Goal: Information Seeking & Learning: Learn about a topic

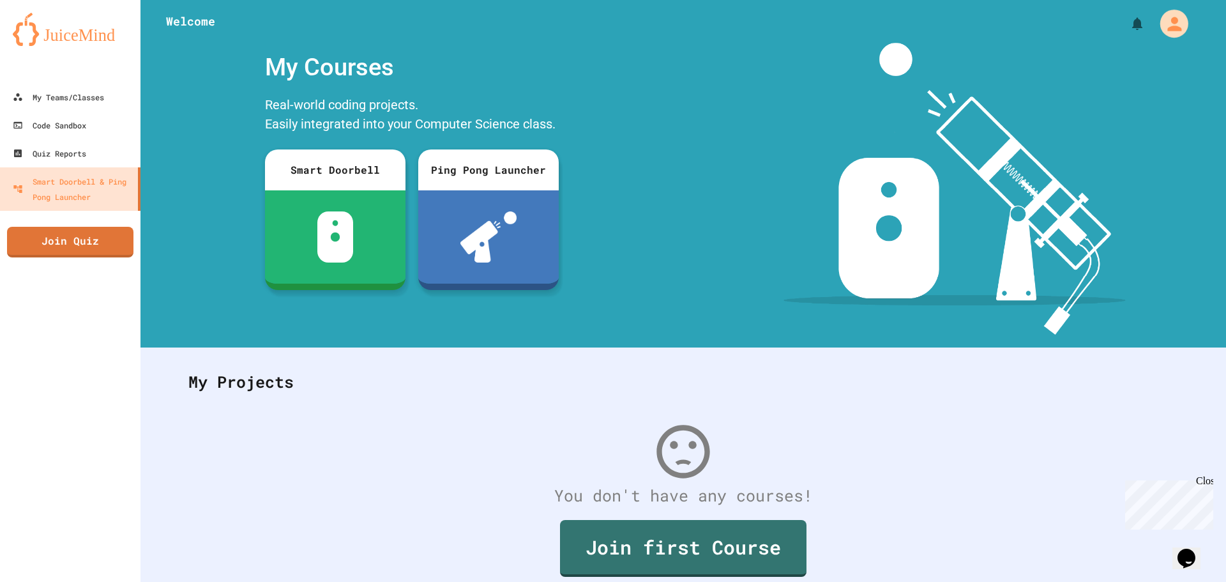
click at [1172, 24] on icon "My Account" at bounding box center [1173, 23] width 21 height 21
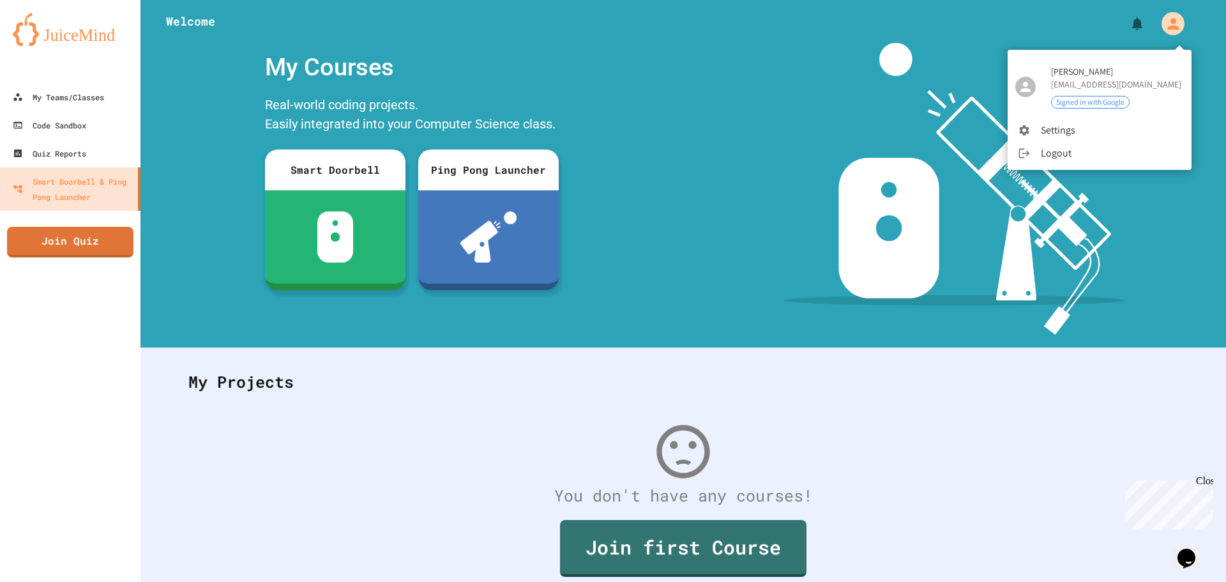
click at [797, 139] on div at bounding box center [613, 291] width 1226 height 582
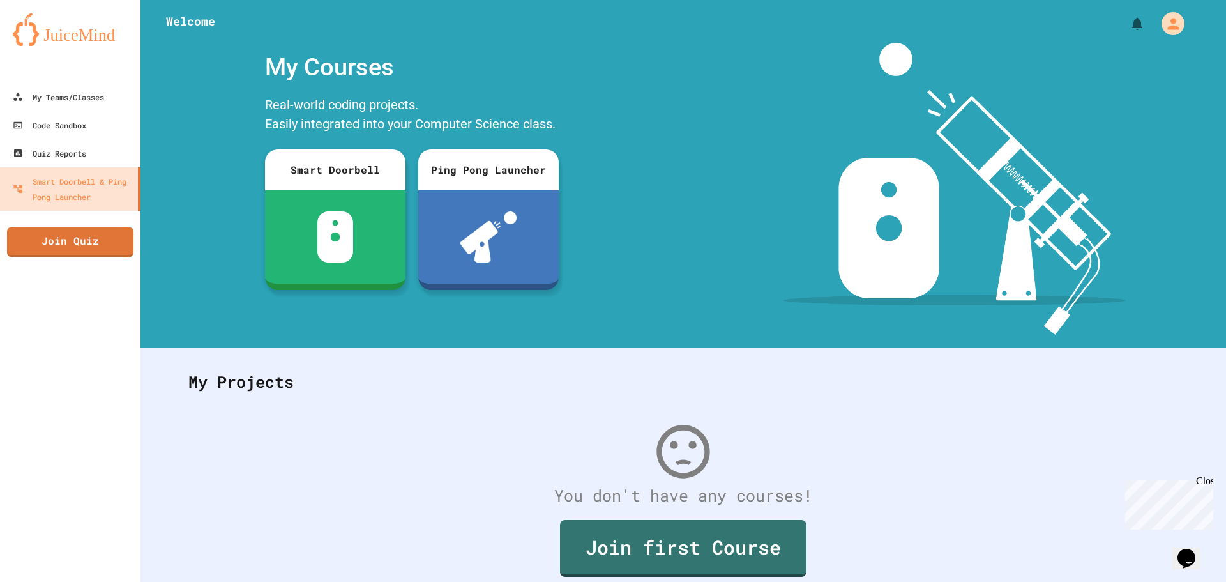
scroll to position [59, 0]
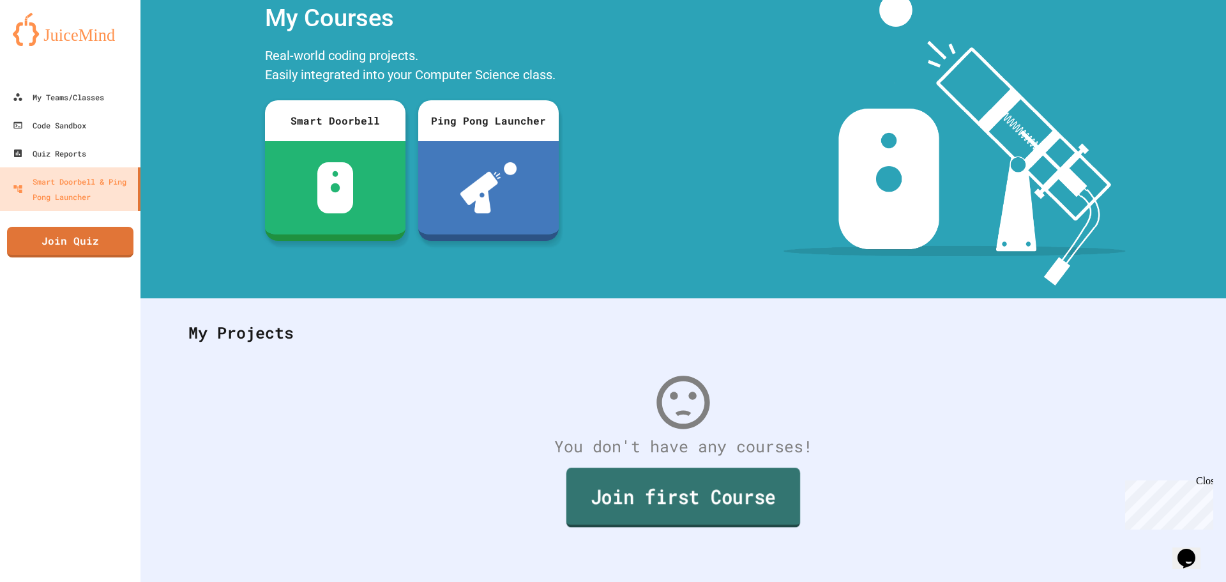
click at [612, 486] on link "Join first Course" at bounding box center [683, 496] width 234 height 59
drag, startPoint x: 1051, startPoint y: 329, endPoint x: 953, endPoint y: 316, distance: 98.6
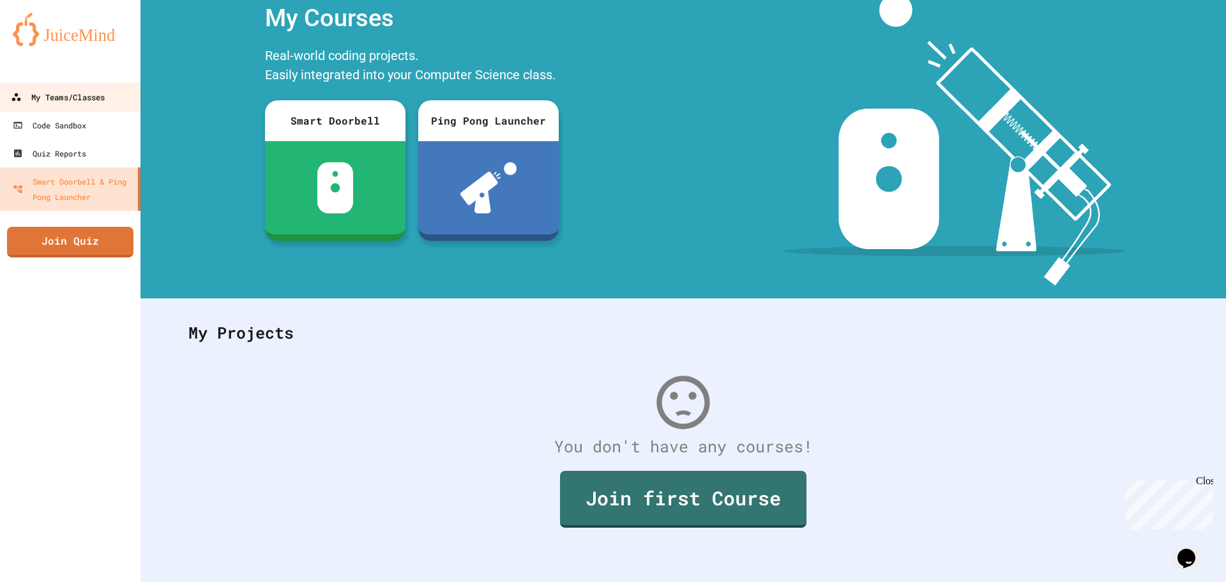
click at [61, 96] on div "My Teams/Classes" at bounding box center [58, 97] width 94 height 16
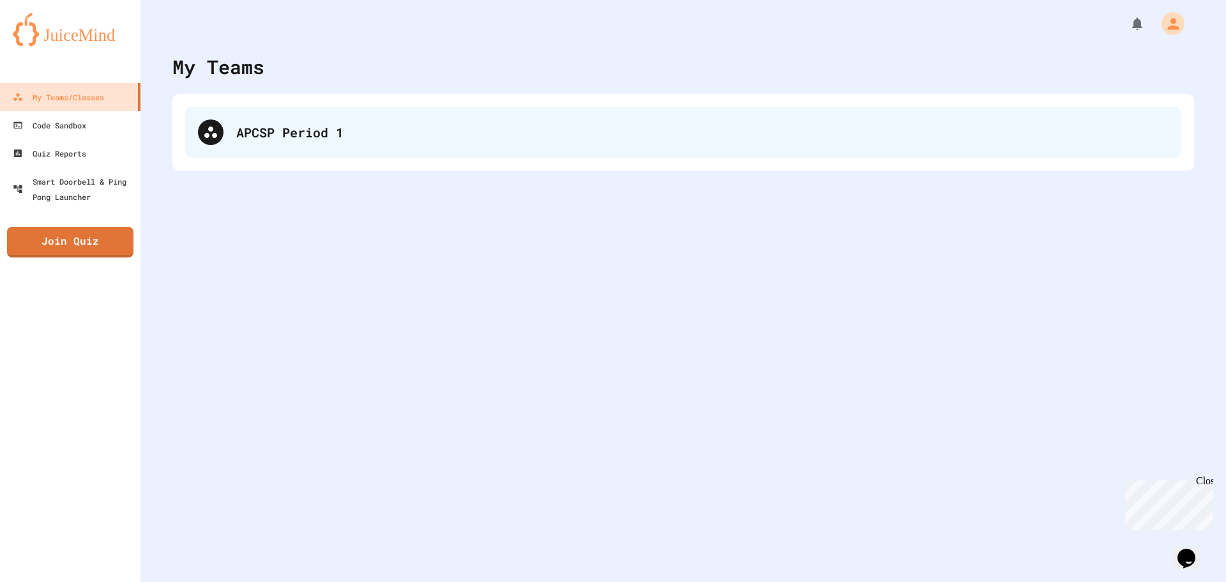
click at [308, 126] on div "APCSP Period 1" at bounding box center [702, 132] width 932 height 19
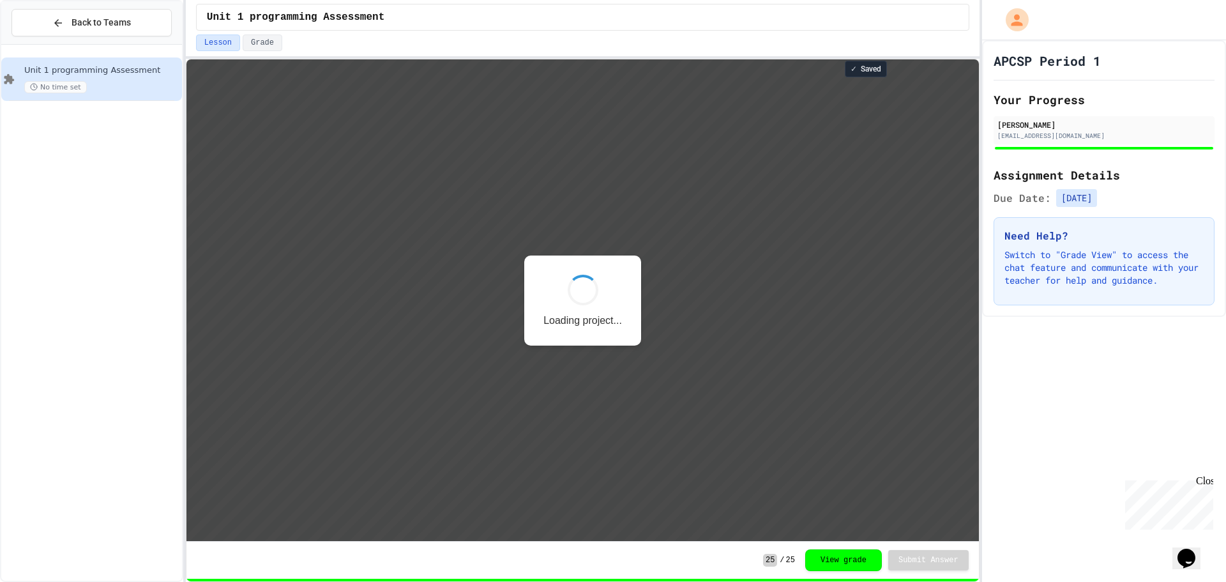
scroll to position [1, 0]
